Goal: Information Seeking & Learning: Learn about a topic

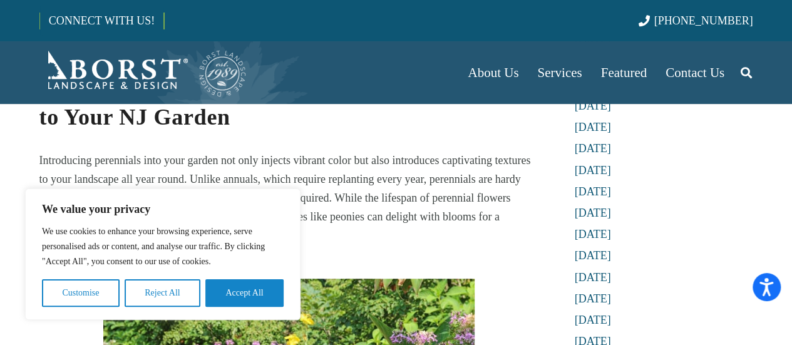
scroll to position [289, 0]
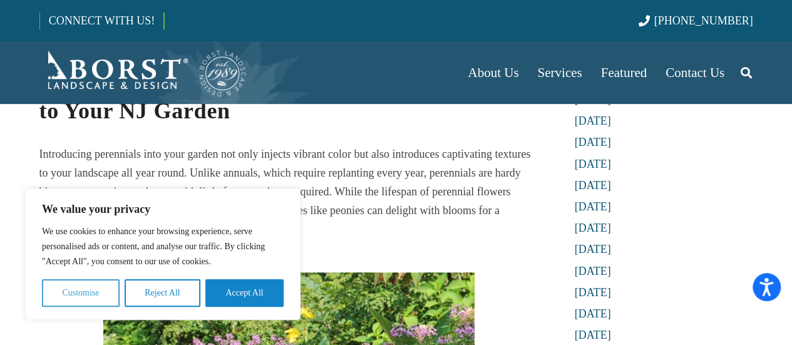
click at [93, 287] on button "Customise" at bounding box center [81, 293] width 78 height 28
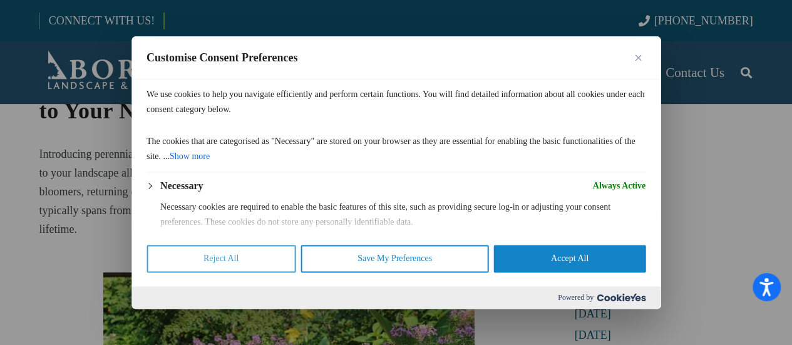
click at [275, 258] on button "Reject All" at bounding box center [220, 259] width 149 height 28
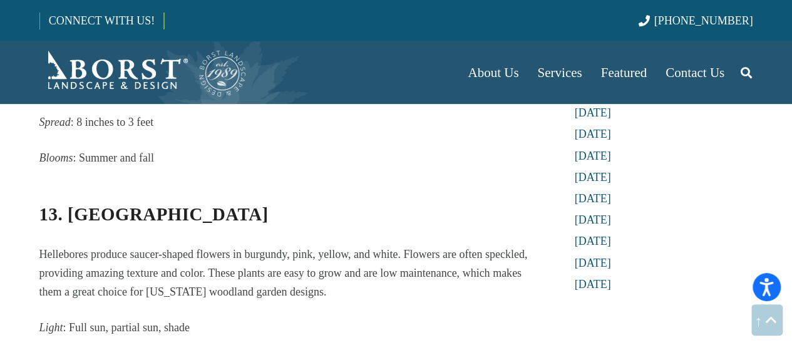
scroll to position [5353, 0]
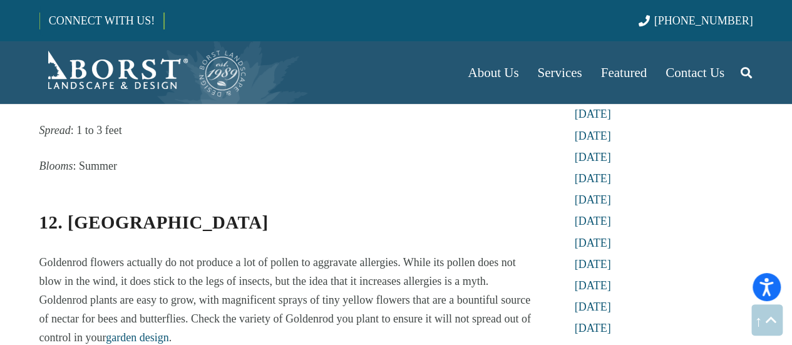
scroll to position [5030, 0]
click at [323, 252] on p "Goldenrod flowers actually do not produce a lot of pollen to aggravate allergie…" at bounding box center [289, 299] width 500 height 94
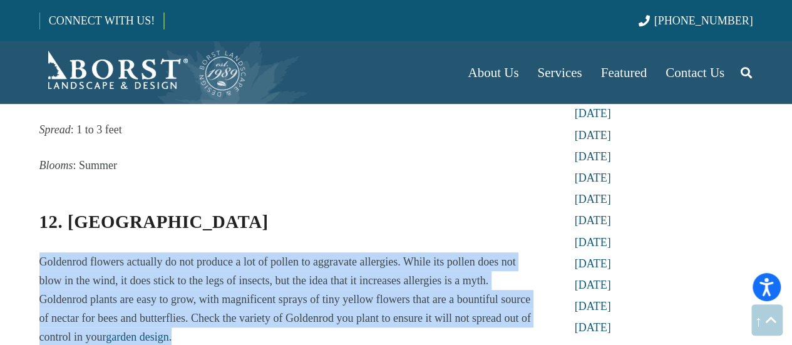
click at [323, 252] on p "Goldenrod flowers actually do not produce a lot of pollen to aggravate allergie…" at bounding box center [289, 299] width 500 height 94
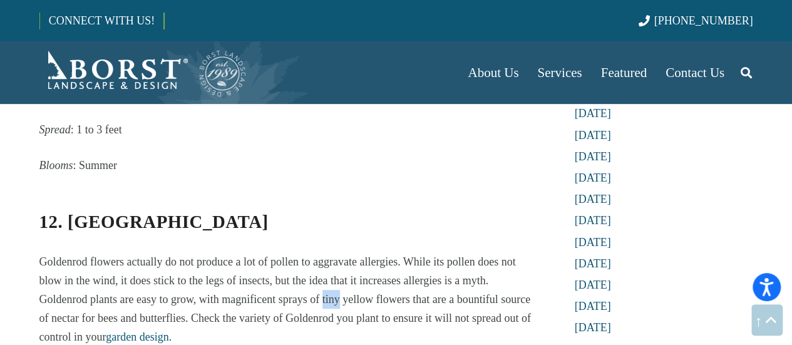
click at [323, 252] on p "Goldenrod flowers actually do not produce a lot of pollen to aggravate allergie…" at bounding box center [289, 299] width 500 height 94
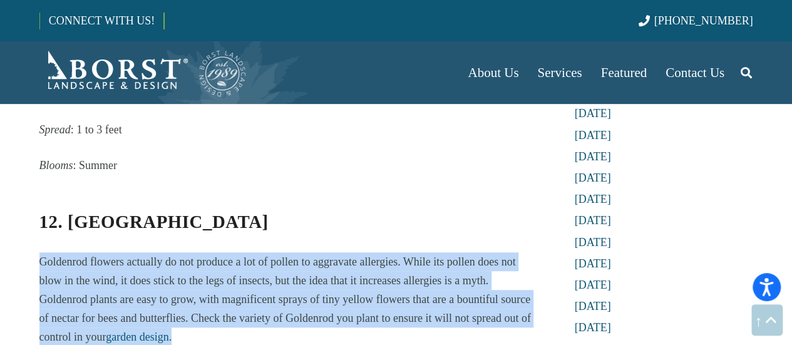
click at [323, 252] on p "Goldenrod flowers actually do not produce a lot of pollen to aggravate allergie…" at bounding box center [289, 299] width 500 height 94
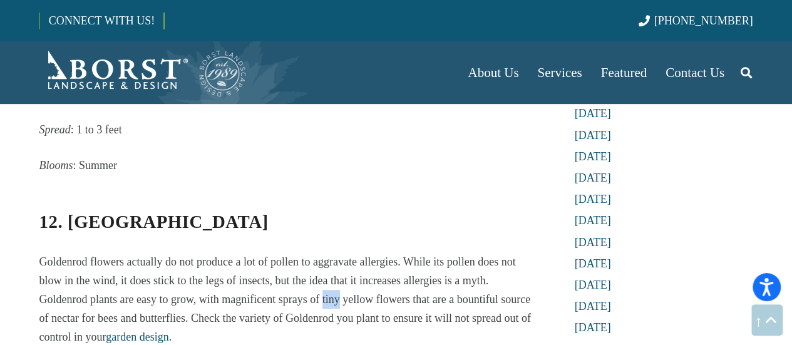
click at [323, 252] on p "Goldenrod flowers actually do not produce a lot of pollen to aggravate allergie…" at bounding box center [289, 299] width 500 height 94
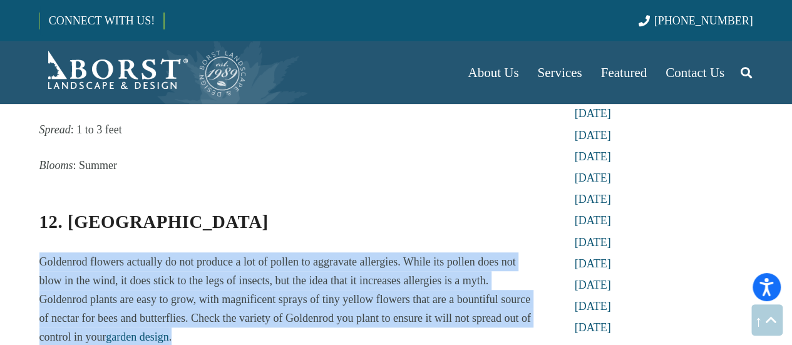
click at [323, 252] on p "Goldenrod flowers actually do not produce a lot of pollen to aggravate allergie…" at bounding box center [289, 299] width 500 height 94
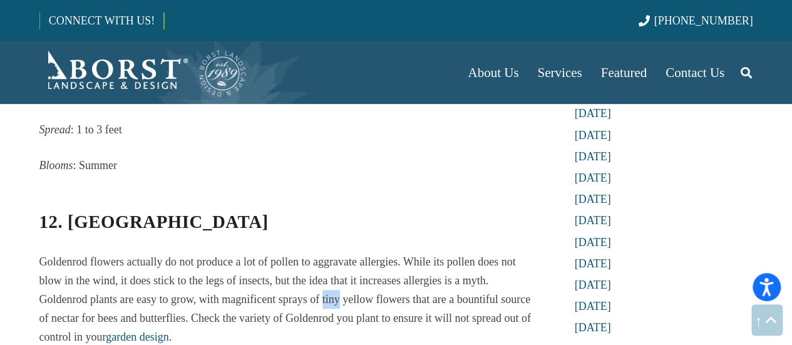
click at [323, 252] on p "Goldenrod flowers actually do not produce a lot of pollen to aggravate allergie…" at bounding box center [289, 299] width 500 height 94
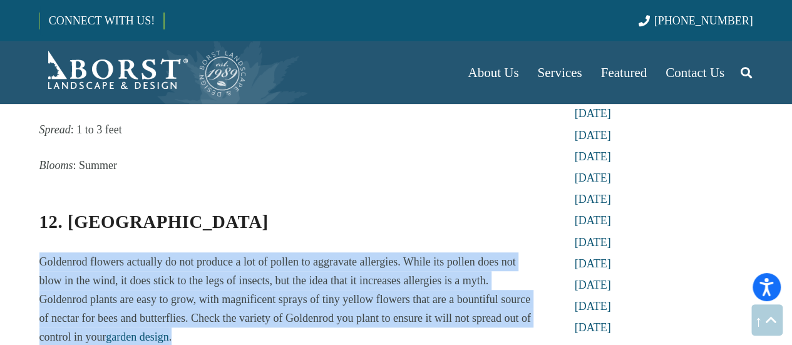
click at [323, 252] on p "Goldenrod flowers actually do not produce a lot of pollen to aggravate allergie…" at bounding box center [289, 299] width 500 height 94
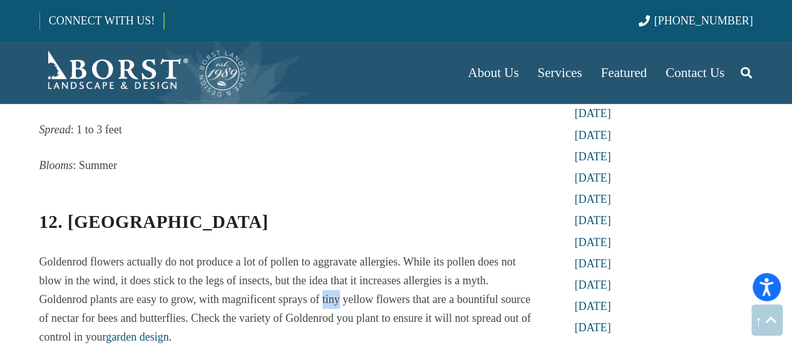
click at [323, 252] on p "Goldenrod flowers actually do not produce a lot of pollen to aggravate allergie…" at bounding box center [289, 299] width 500 height 94
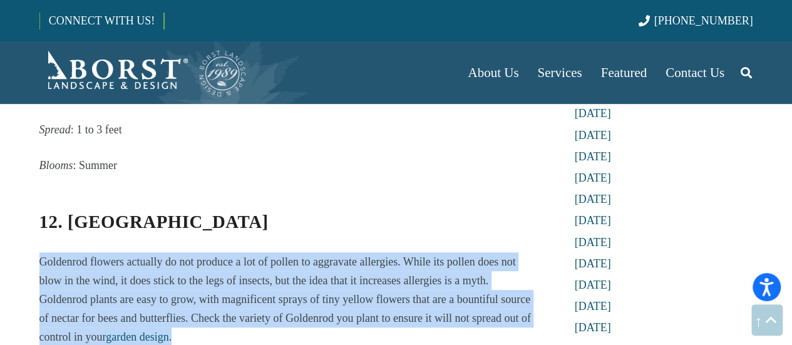
click at [323, 252] on p "Goldenrod flowers actually do not produce a lot of pollen to aggravate allergie…" at bounding box center [289, 299] width 500 height 94
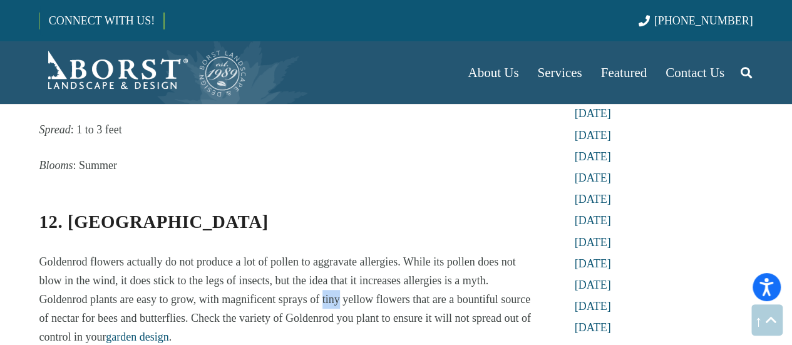
click at [323, 252] on p "Goldenrod flowers actually do not produce a lot of pollen to aggravate allergie…" at bounding box center [289, 299] width 500 height 94
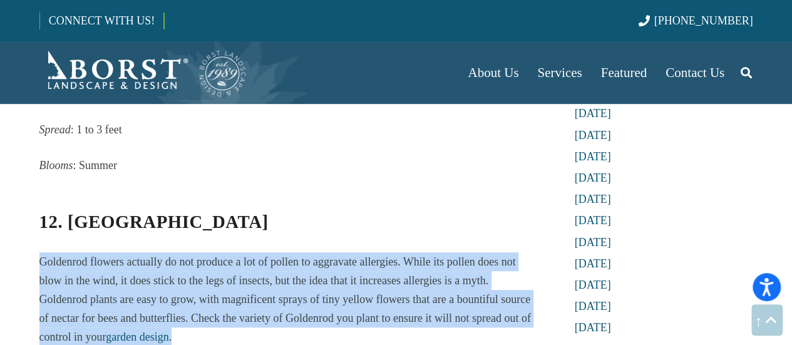
click at [323, 252] on p "Goldenrod flowers actually do not produce a lot of pollen to aggravate allergie…" at bounding box center [289, 299] width 500 height 94
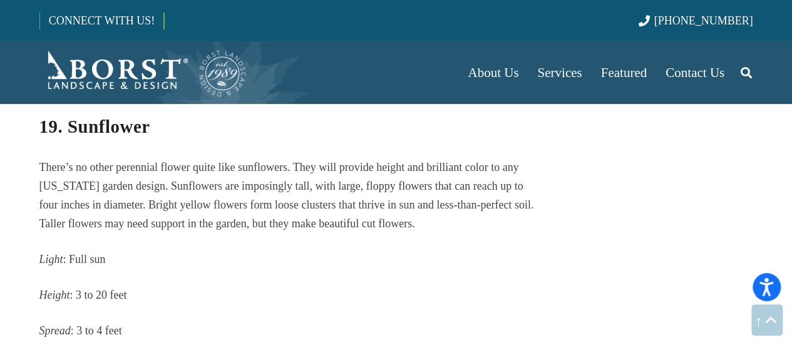
scroll to position [7440, 0]
